Goal: Transaction & Acquisition: Purchase product/service

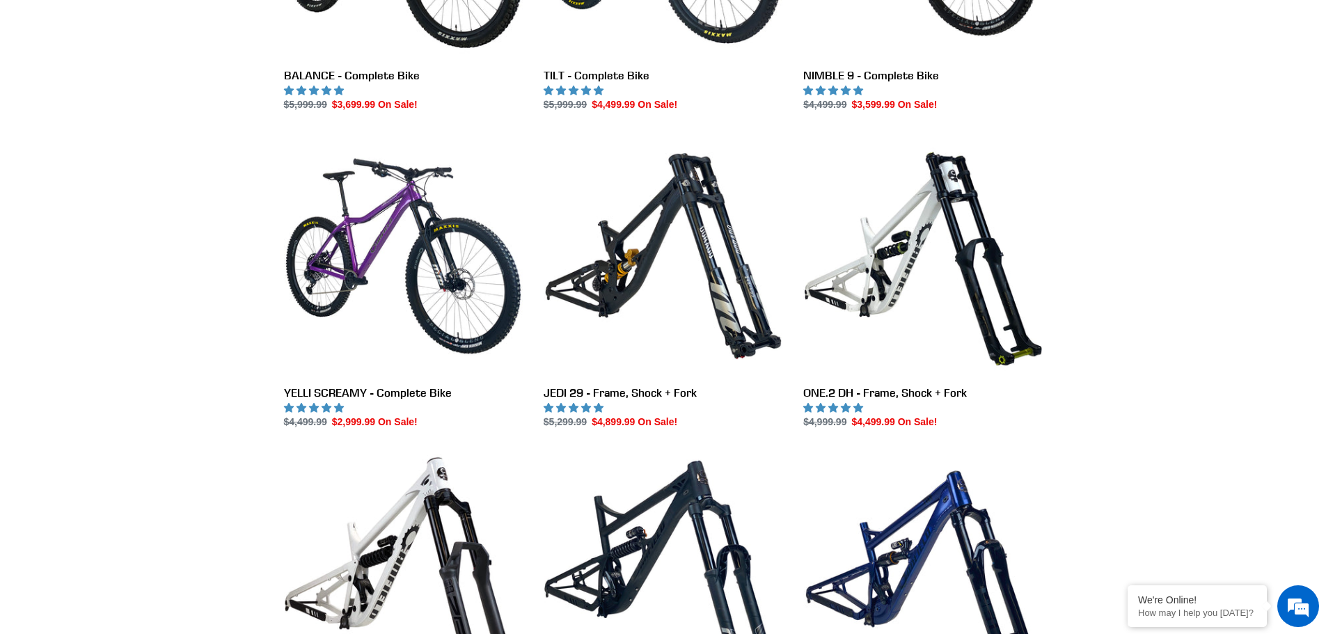
scroll to position [26, 0]
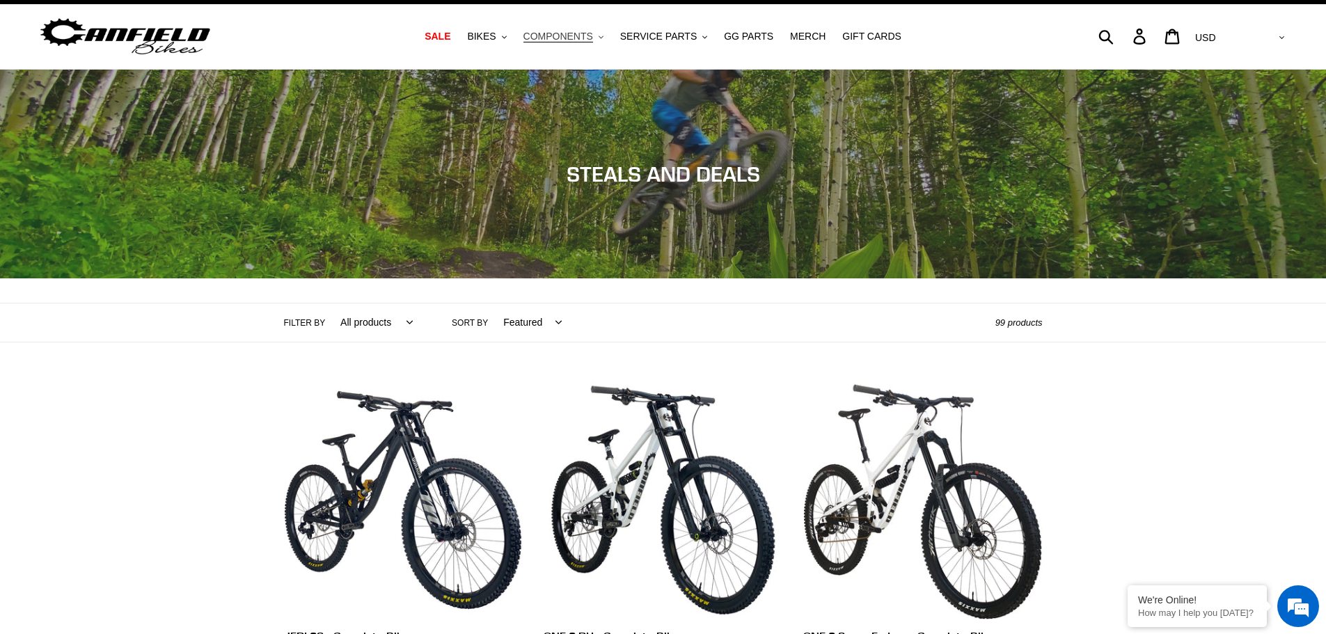
click at [579, 34] on span "COMPONENTS" at bounding box center [559, 37] width 70 height 12
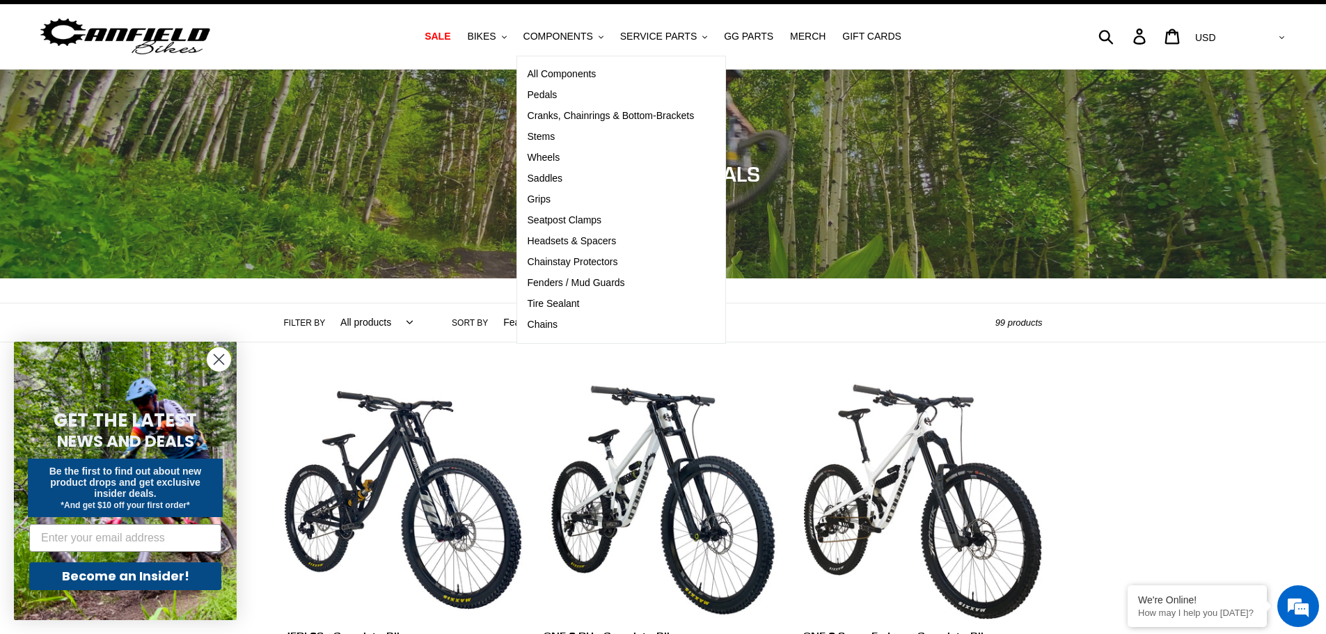
click at [678, 46] on nav "SALE BIKES .cls-1{fill:#231f20} SHOP ALL BIKES SHOP DEMO BIKES - On SALE Now! J…" at bounding box center [663, 36] width 625 height 65
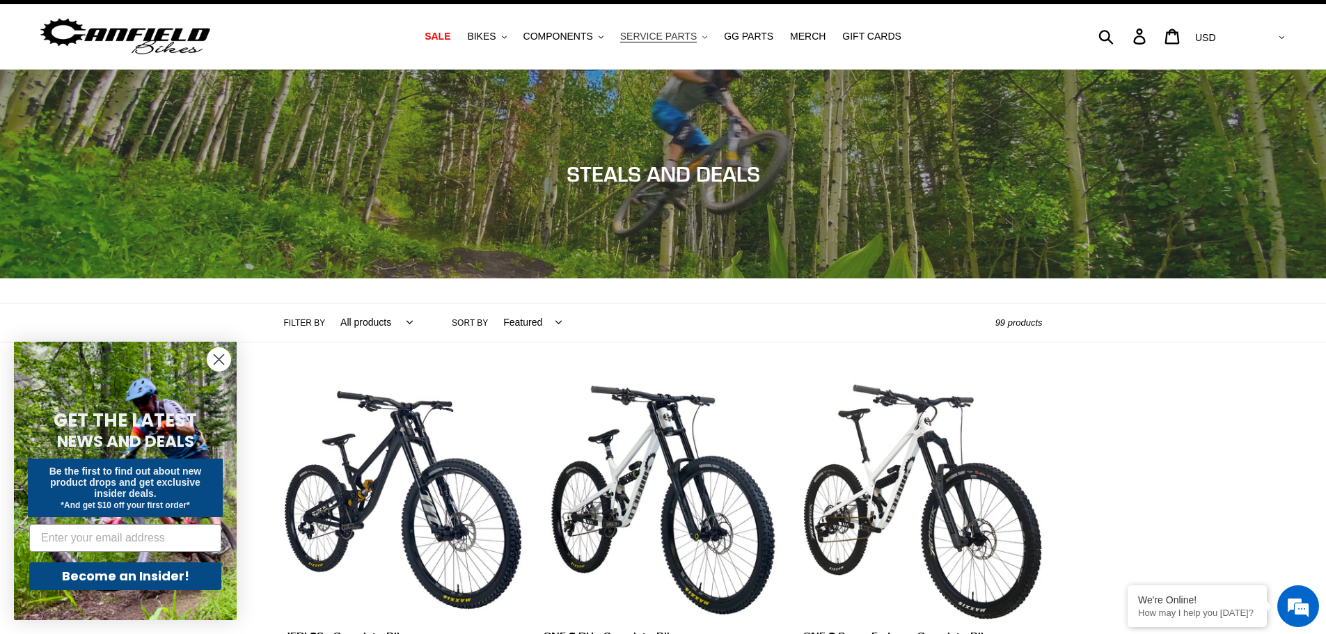
click at [679, 40] on span "SERVICE PARTS" at bounding box center [658, 37] width 77 height 12
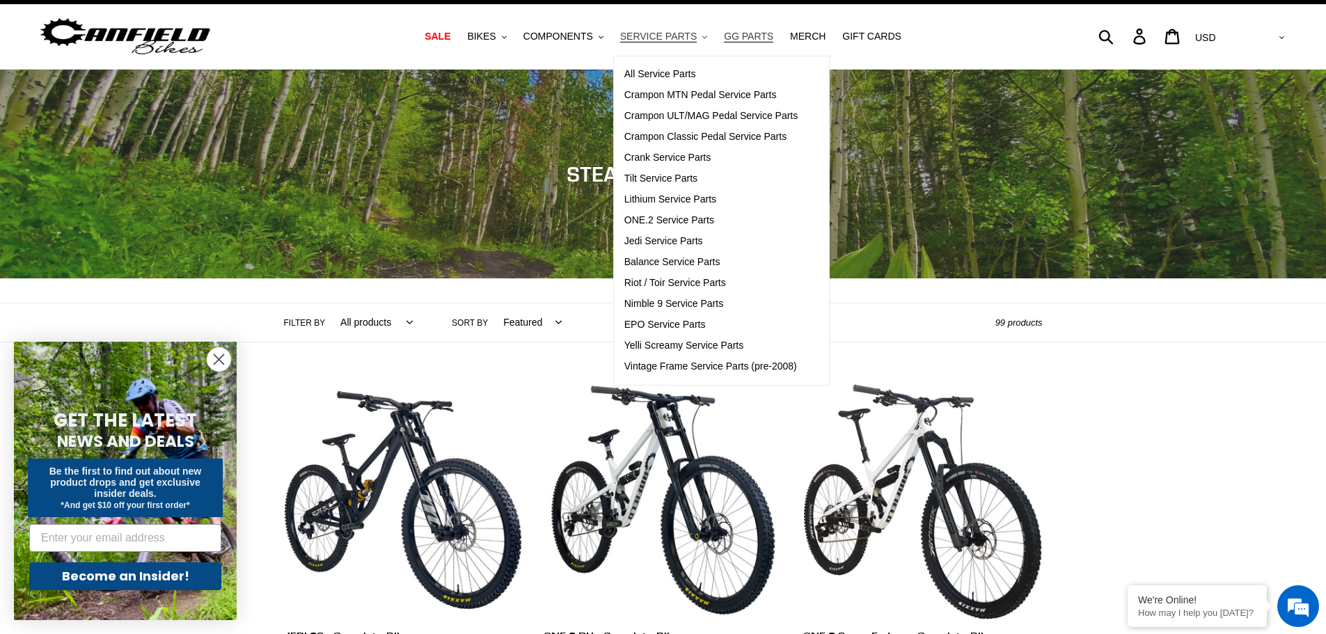
scroll to position [0, 0]
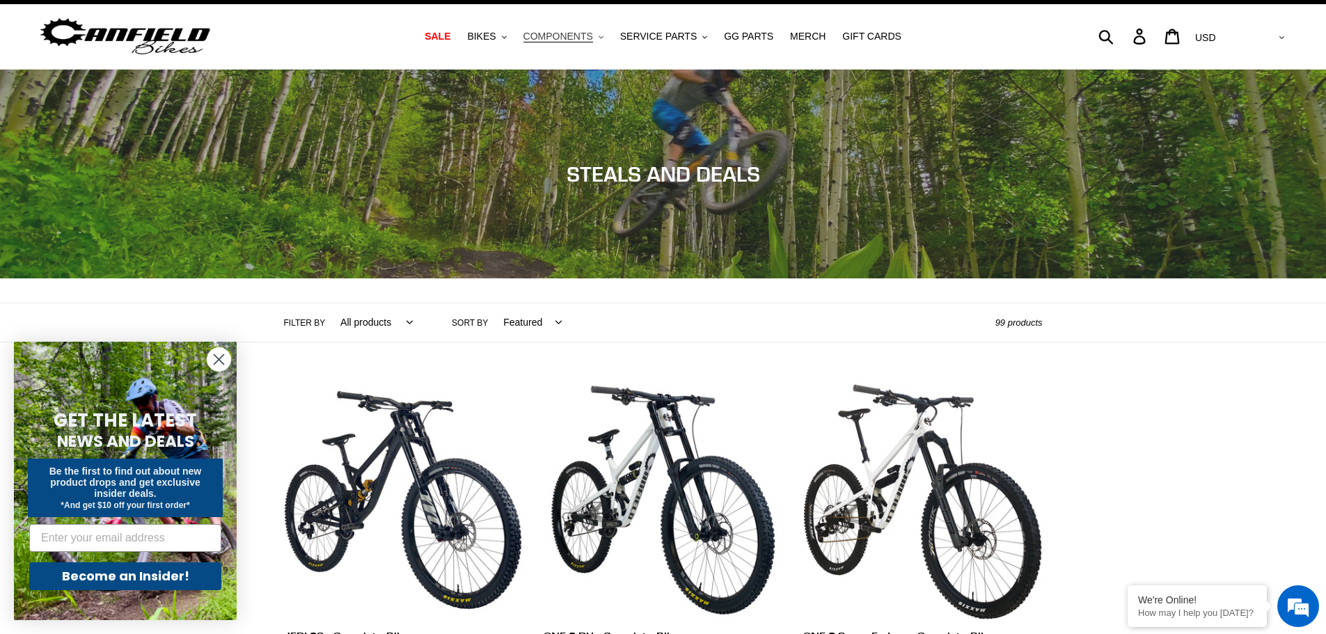
click at [590, 42] on span "COMPONENTS" at bounding box center [559, 37] width 70 height 12
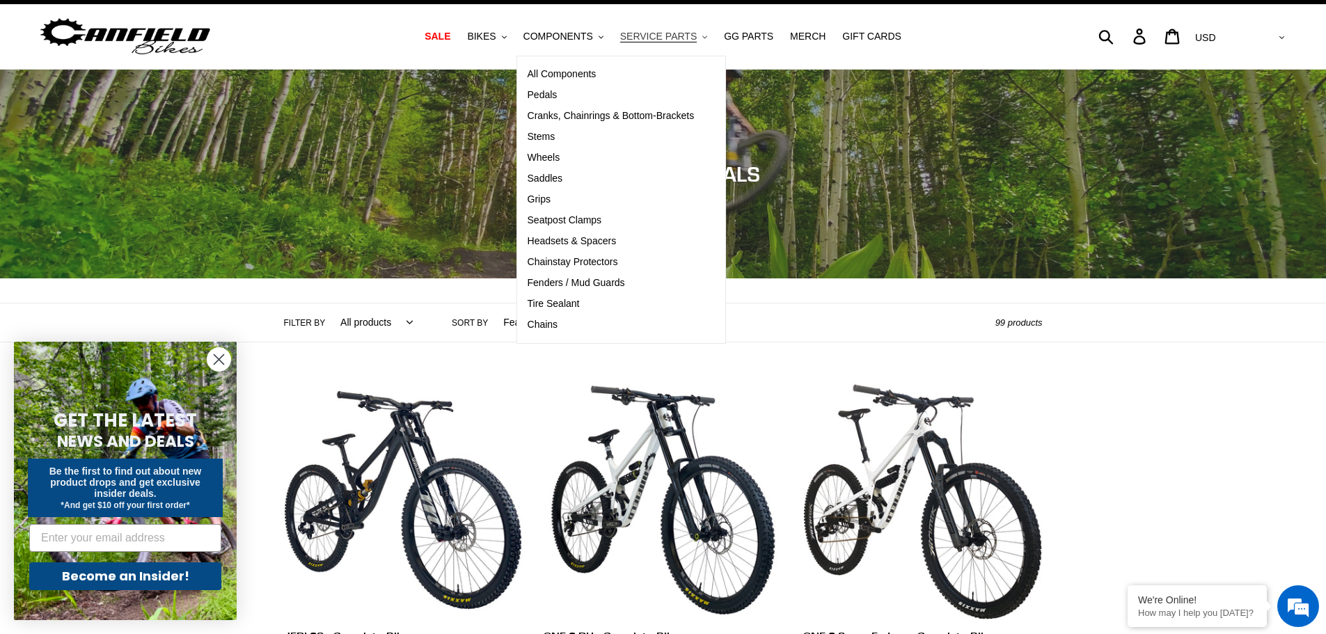
click at [651, 32] on span "SERVICE PARTS" at bounding box center [658, 37] width 77 height 12
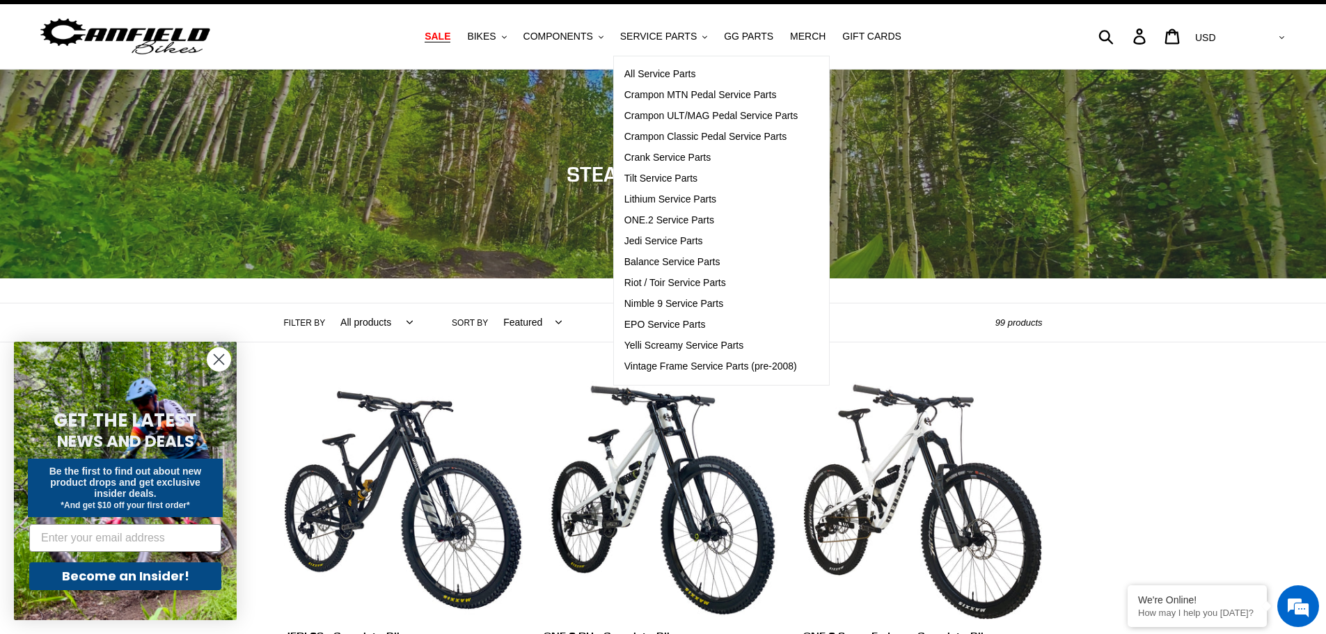
click at [450, 37] on span "SALE" at bounding box center [438, 37] width 26 height 12
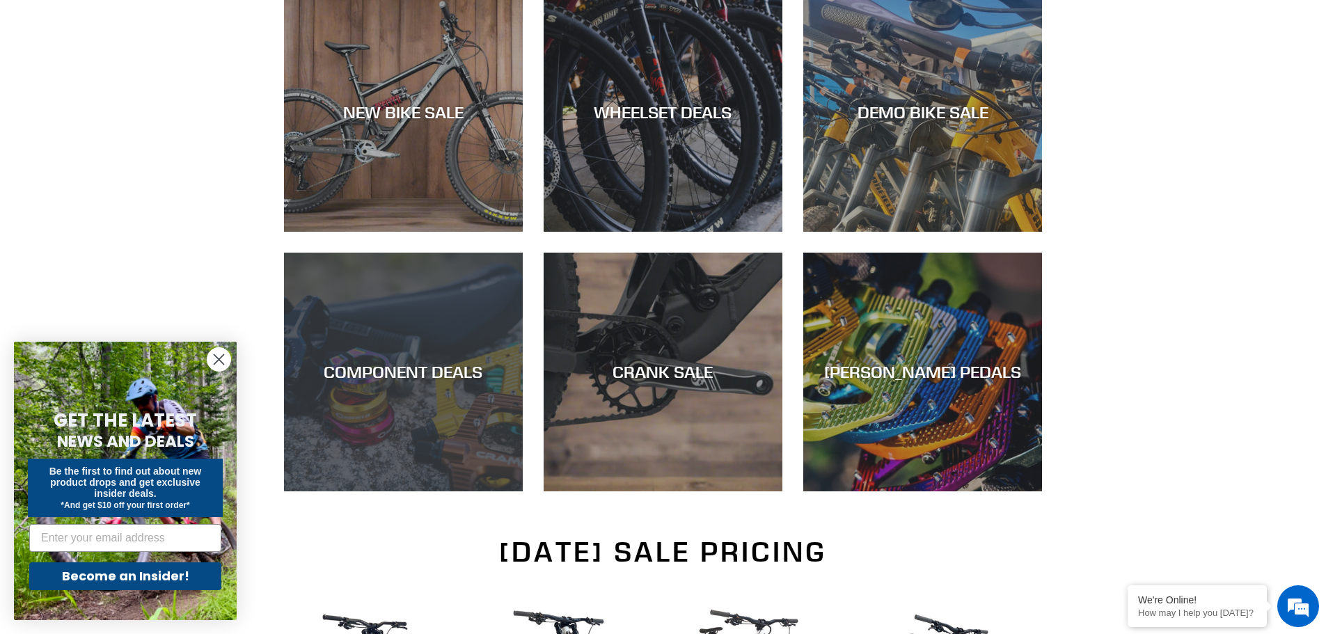
click at [462, 380] on div "COMPONENT DEALS" at bounding box center [403, 372] width 239 height 20
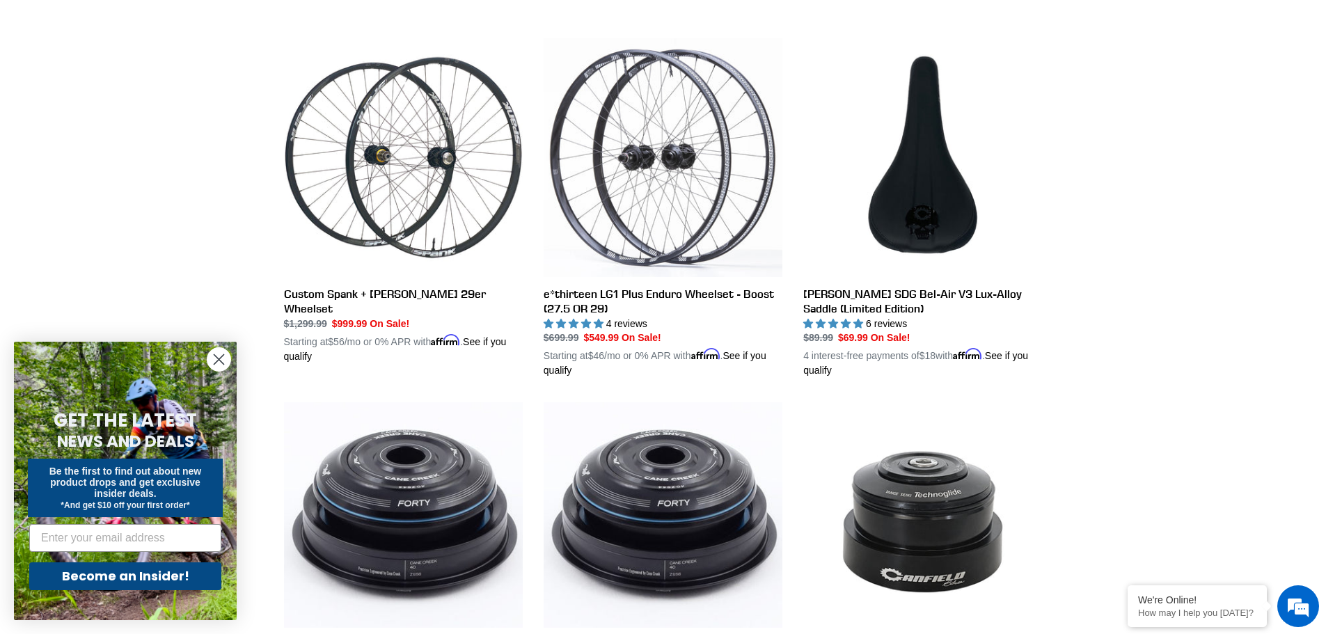
scroll to position [21, 0]
